Goal: Task Accomplishment & Management: Use online tool/utility

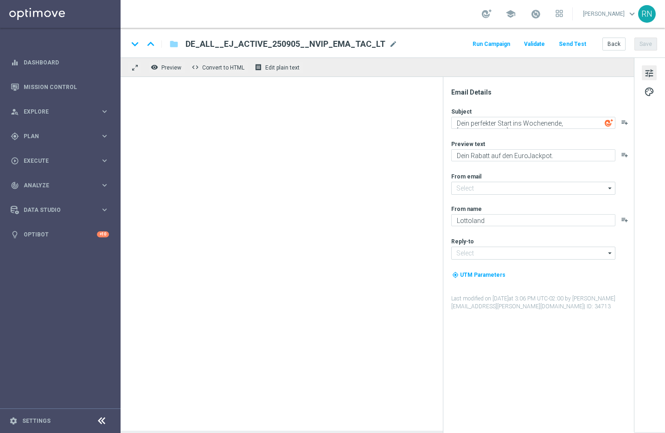
type input "[EMAIL_ADDRESS][DOMAIN_NAME]"
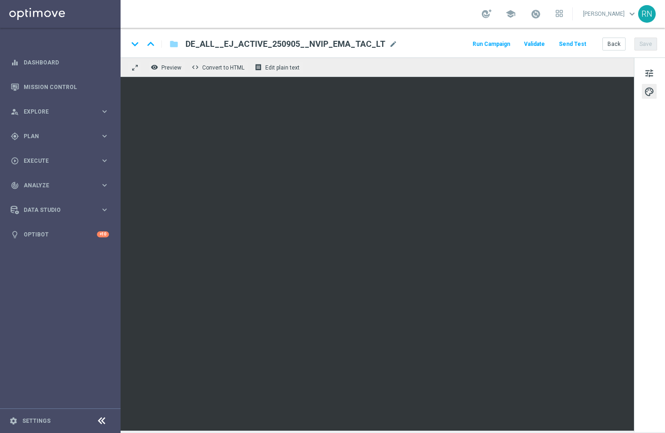
click at [577, 47] on button "Send Test" at bounding box center [573, 44] width 30 height 13
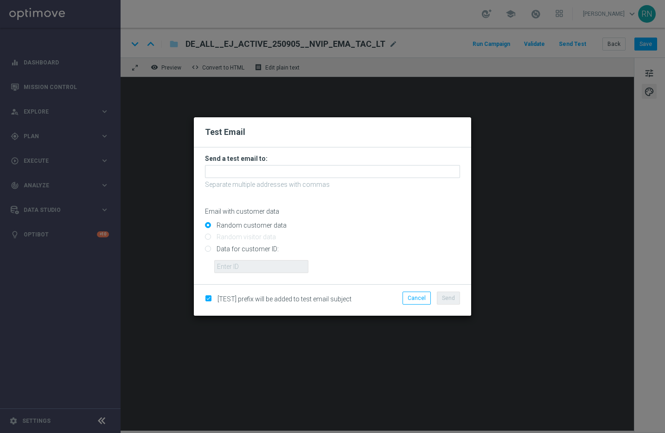
click at [213, 250] on input "Data for customer ID:" at bounding box center [332, 252] width 255 height 13
radio input "true"
click at [244, 267] on input "text" at bounding box center [261, 266] width 94 height 13
paste input "224148152"
type input "224148152"
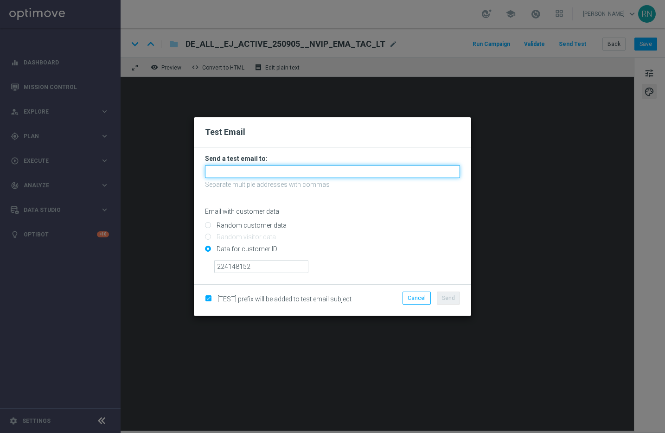
click at [254, 171] on input "text" at bounding box center [332, 171] width 255 height 13
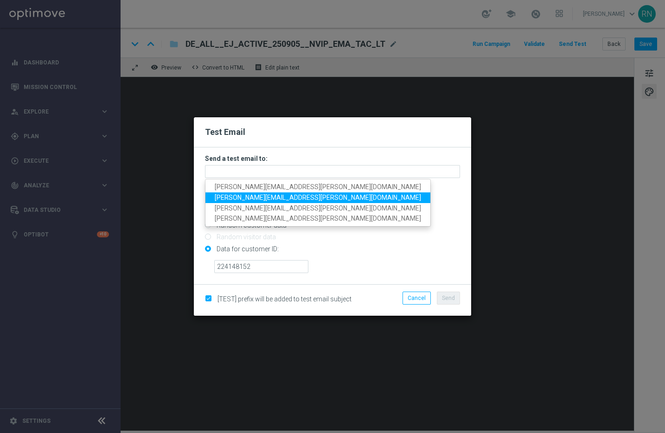
click at [285, 199] on span "[PERSON_NAME][EMAIL_ADDRESS][PERSON_NAME][DOMAIN_NAME]" at bounding box center [318, 197] width 206 height 7
type input "[PERSON_NAME][EMAIL_ADDRESS][PERSON_NAME][DOMAIN_NAME]"
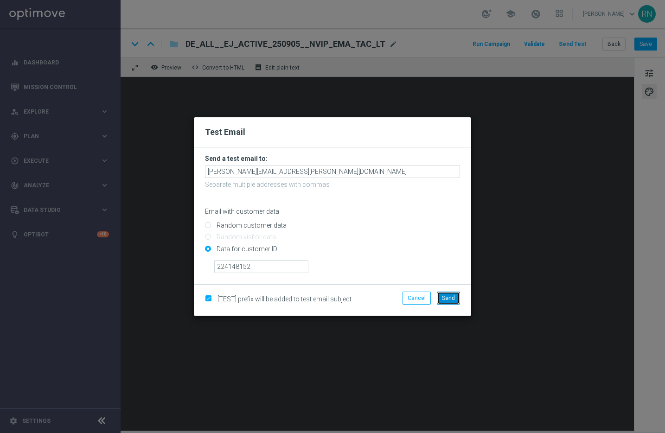
click at [455, 301] on button "Send" at bounding box center [448, 298] width 23 height 13
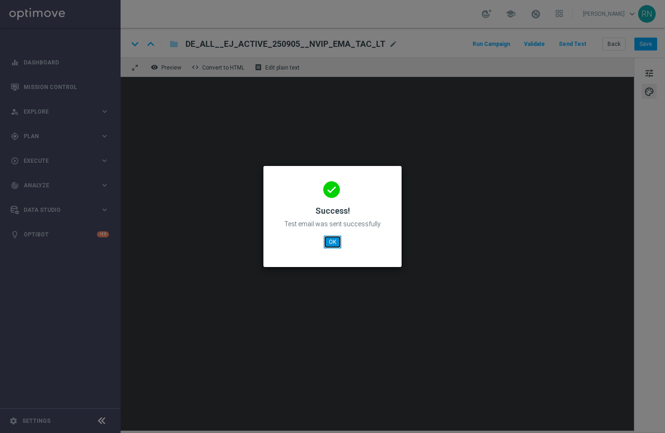
click at [334, 241] on button "OK" at bounding box center [333, 242] width 18 height 13
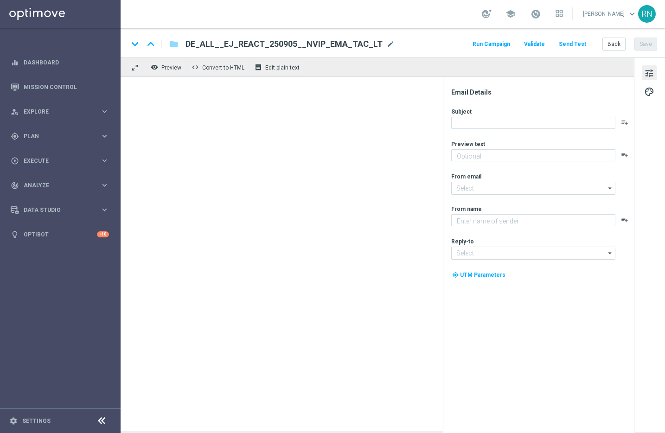
type textarea "Dein Rabatt auf den EuroJackpot."
type textarea "Lottoland"
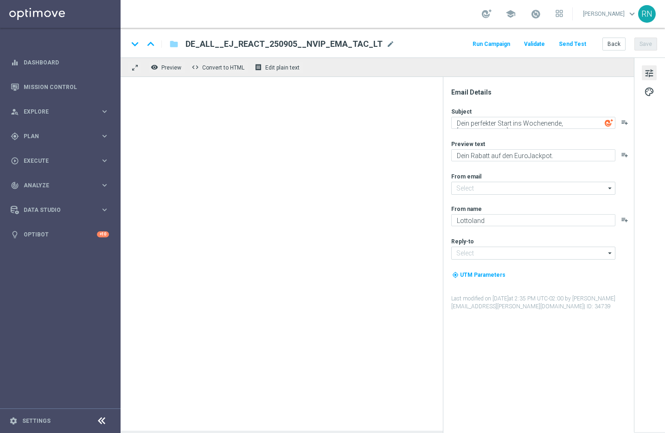
type input "[EMAIL_ADDRESS][DOMAIN_NAME]"
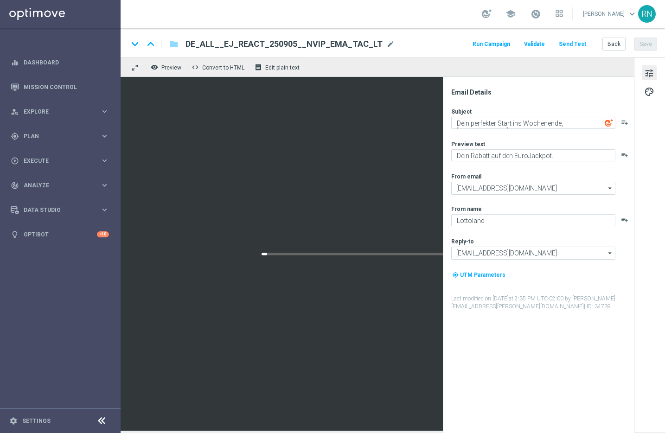
click at [578, 36] on div "keyboard_arrow_down keyboard_arrow_up folder DE_ALL__EJ_REACT_250905__NVIP_EMA_…" at bounding box center [393, 43] width 545 height 30
click at [576, 41] on button "Send Test" at bounding box center [573, 44] width 30 height 13
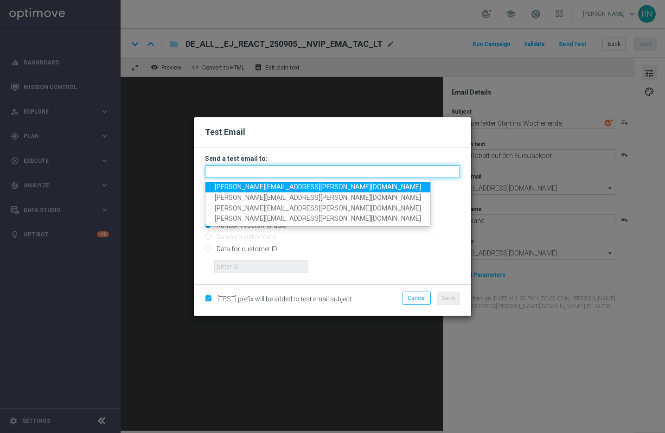
click at [260, 167] on input "text" at bounding box center [332, 171] width 255 height 13
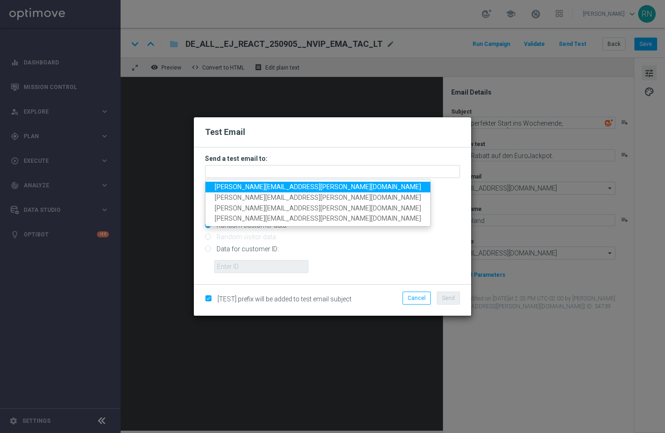
click at [267, 188] on span "[PERSON_NAME][EMAIL_ADDRESS][PERSON_NAME][DOMAIN_NAME]" at bounding box center [318, 186] width 206 height 7
type input "[PERSON_NAME][EMAIL_ADDRESS][PERSON_NAME][DOMAIN_NAME]"
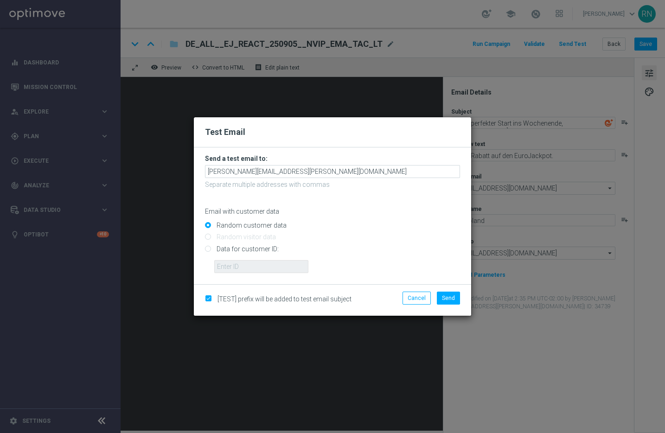
click at [239, 250] on input "Data for customer ID:" at bounding box center [332, 252] width 255 height 13
radio input "true"
click at [288, 261] on input "text" at bounding box center [261, 266] width 94 height 13
paste input "224148152"
type input "224148152"
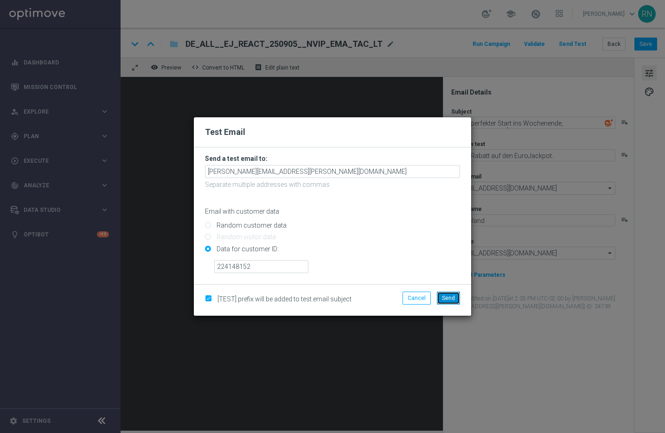
click at [453, 299] on span "Send" at bounding box center [448, 298] width 13 height 6
click at [449, 298] on span "Send" at bounding box center [448, 298] width 13 height 6
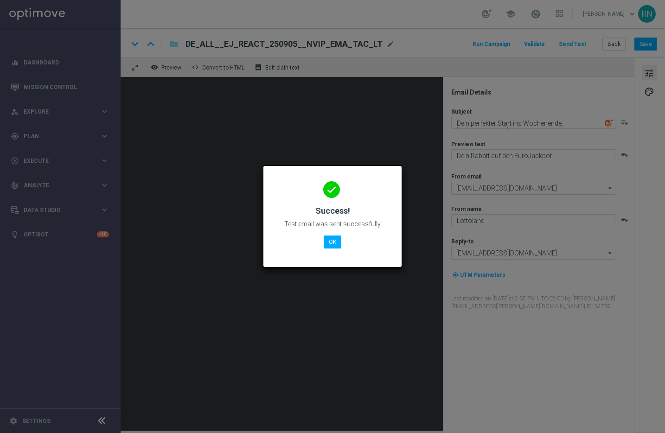
click at [327, 244] on button "OK" at bounding box center [333, 242] width 18 height 13
click at [334, 240] on button "OK" at bounding box center [333, 242] width 18 height 13
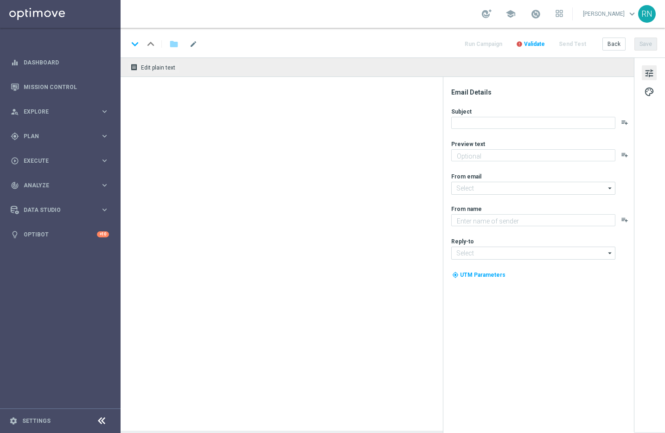
type textarea "Dein Rabatt auf den EuroJackpot."
type textarea "Lottoland"
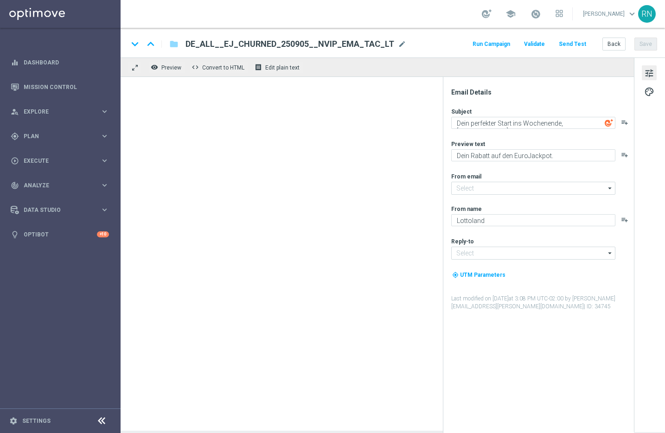
type input "[EMAIL_ADDRESS][DOMAIN_NAME]"
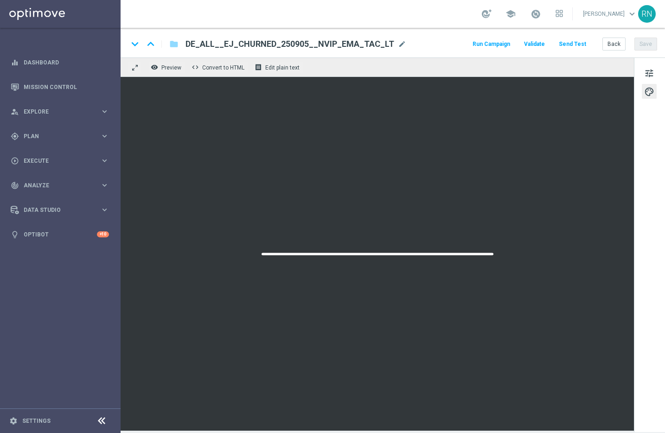
click at [573, 42] on button "Send Test" at bounding box center [573, 44] width 30 height 13
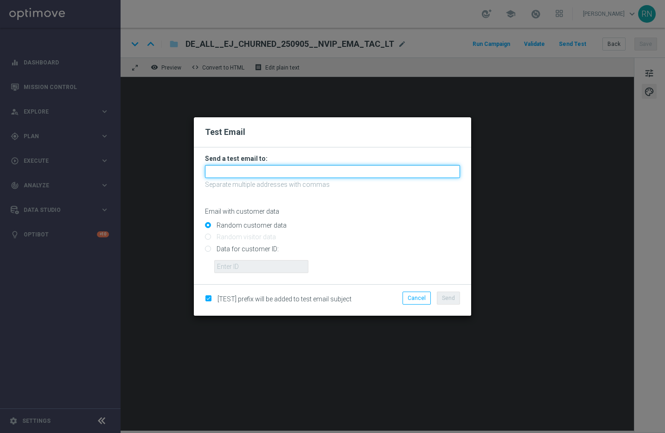
click at [289, 177] on input "text" at bounding box center [332, 171] width 255 height 13
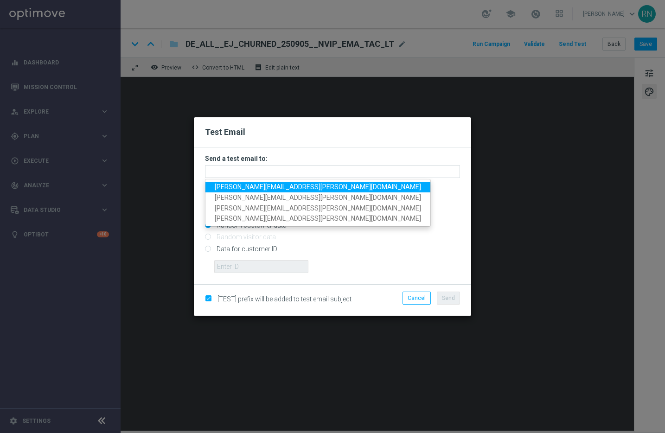
click at [283, 186] on span "[PERSON_NAME][EMAIL_ADDRESS][PERSON_NAME][DOMAIN_NAME]" at bounding box center [318, 186] width 206 height 7
type input "[PERSON_NAME][EMAIL_ADDRESS][PERSON_NAME][DOMAIN_NAME]"
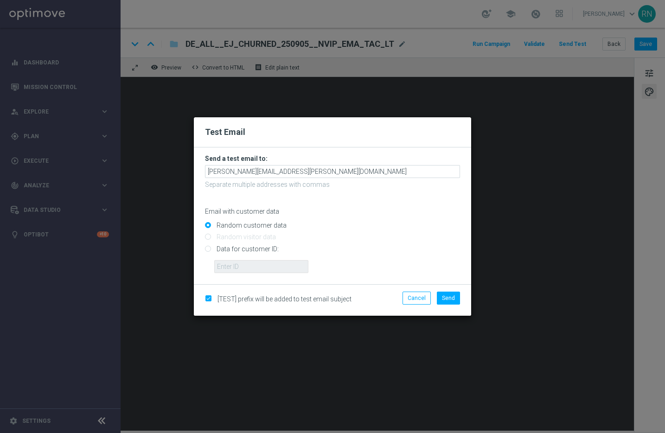
click at [230, 253] on input "Data for customer ID:" at bounding box center [332, 252] width 255 height 13
radio input "true"
click at [235, 264] on input "text" at bounding box center [261, 266] width 94 height 13
paste input "224148152"
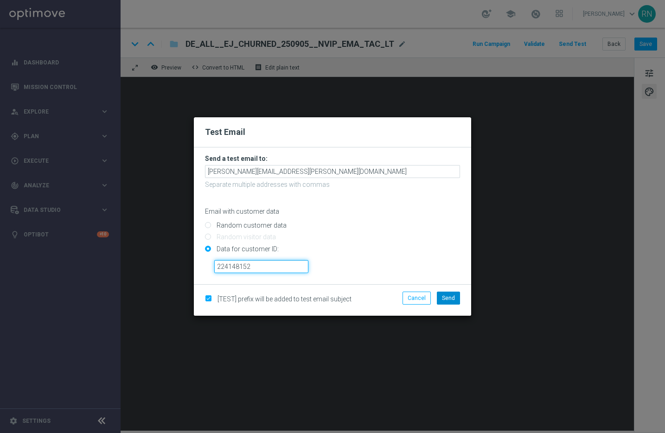
type input "224148152"
click at [450, 298] on span "Send" at bounding box center [448, 298] width 13 height 6
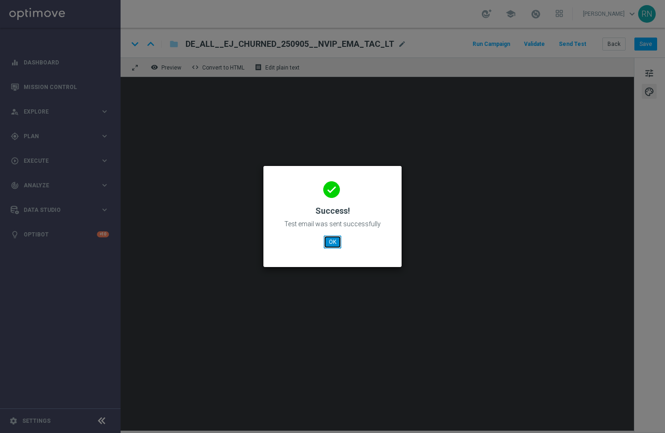
click at [330, 240] on button "OK" at bounding box center [333, 242] width 18 height 13
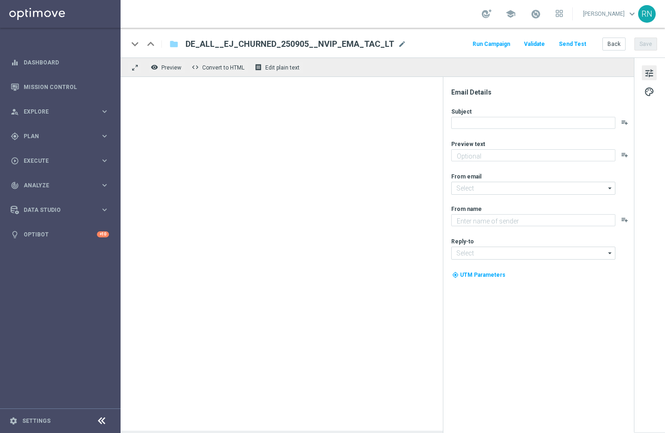
type textarea "Dein Rabatt auf den EuroJackpot."
type input "[EMAIL_ADDRESS][DOMAIN_NAME]"
type textarea "Lottoland"
type input "[EMAIL_ADDRESS][DOMAIN_NAME]"
